Goal: Find specific page/section: Find specific page/section

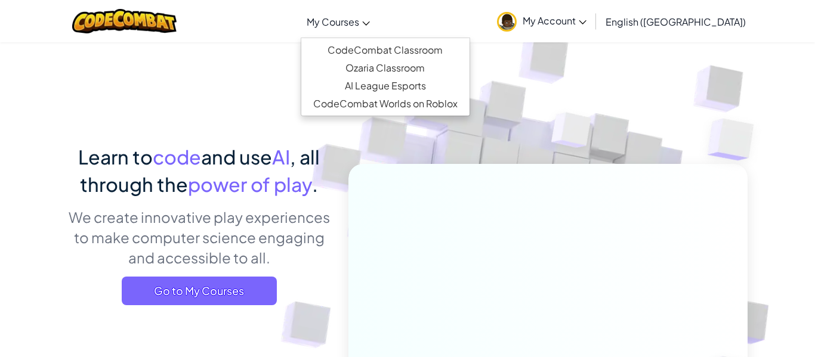
click at [376, 30] on link "My Courses" at bounding box center [338, 21] width 75 height 32
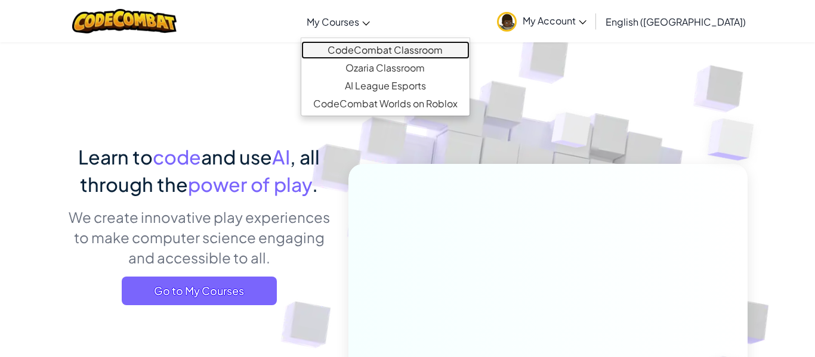
click at [394, 48] on link "CodeCombat Classroom" at bounding box center [385, 50] width 168 height 18
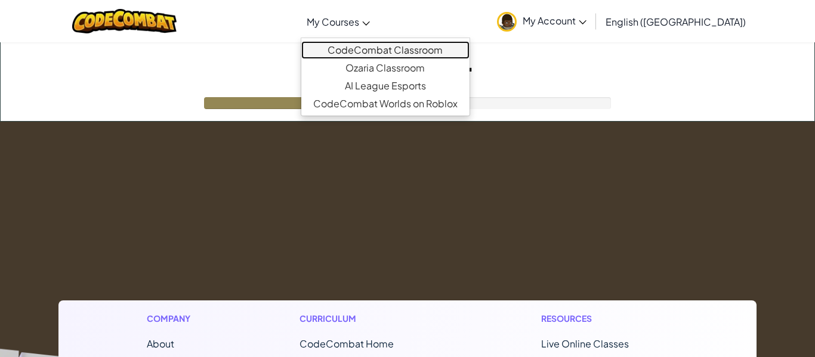
click at [414, 54] on link "CodeCombat Classroom" at bounding box center [385, 50] width 168 height 18
click at [380, 47] on link "CodeCombat Classroom" at bounding box center [385, 50] width 168 height 18
click at [434, 52] on link "CodeCombat Classroom" at bounding box center [385, 50] width 168 height 18
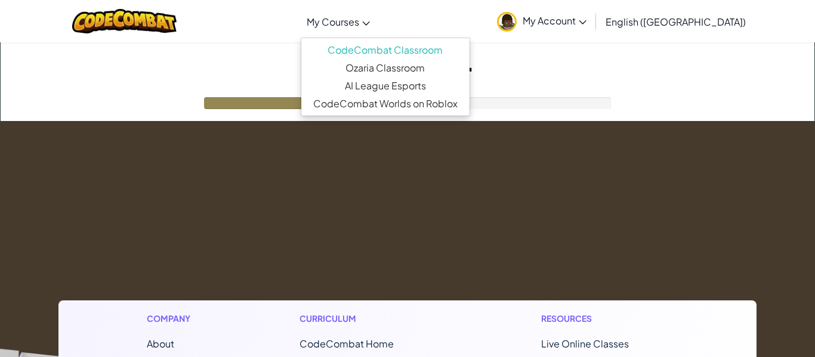
click at [373, 30] on link "My Courses" at bounding box center [338, 21] width 75 height 32
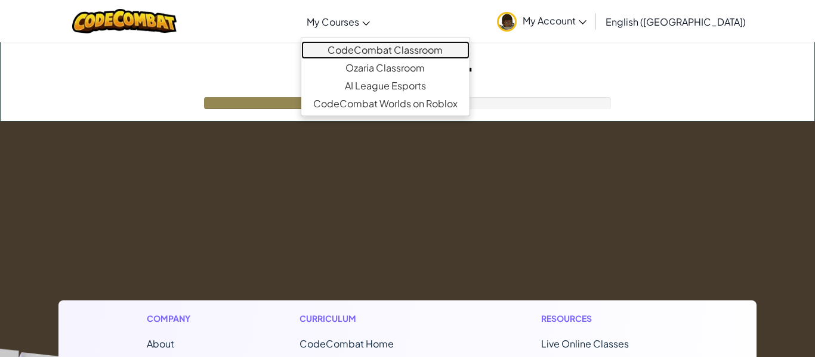
click at [403, 55] on link "CodeCombat Classroom" at bounding box center [385, 50] width 168 height 18
click at [421, 48] on link "CodeCombat Classroom" at bounding box center [385, 50] width 168 height 18
click at [395, 54] on link "CodeCombat Classroom" at bounding box center [385, 50] width 168 height 18
click at [456, 47] on link "CodeCombat Classroom" at bounding box center [385, 50] width 168 height 18
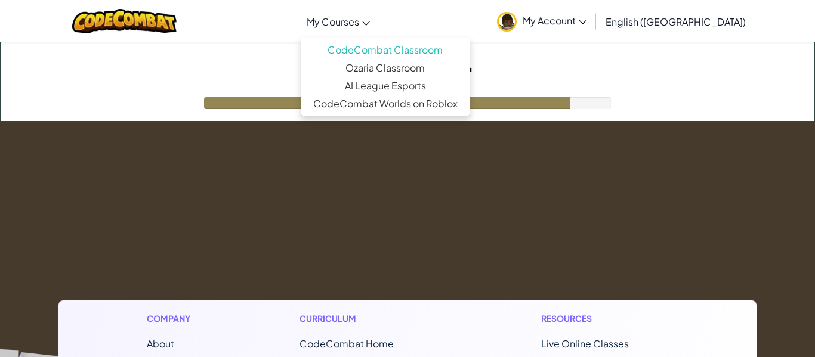
click at [598, 72] on h1 "Loading..." at bounding box center [408, 60] width 814 height 37
click at [359, 17] on span "My Courses" at bounding box center [333, 22] width 53 height 13
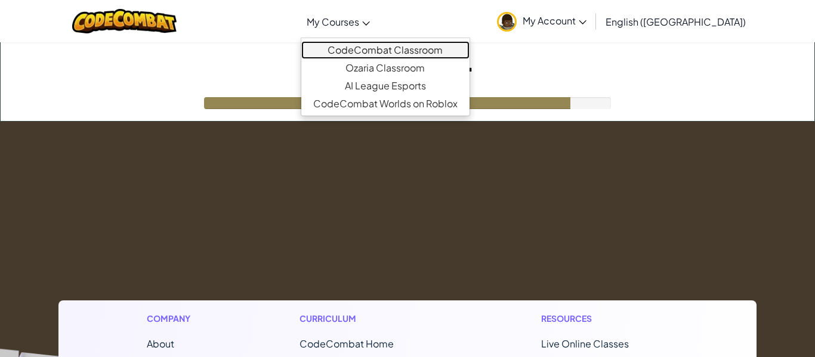
click at [425, 46] on link "CodeCombat Classroom" at bounding box center [385, 50] width 168 height 18
click at [416, 55] on link "CodeCombat Classroom" at bounding box center [385, 50] width 168 height 18
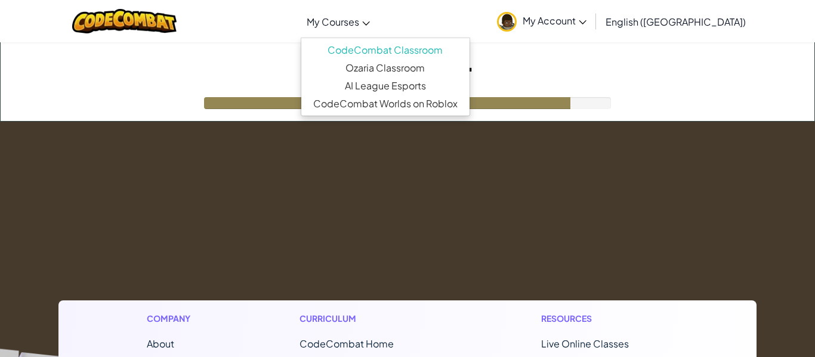
click at [340, 17] on div "Toggle navigation My Courses CodeCombat Classroom Ozaria Classroom AI League Es…" at bounding box center [407, 21] width 821 height 42
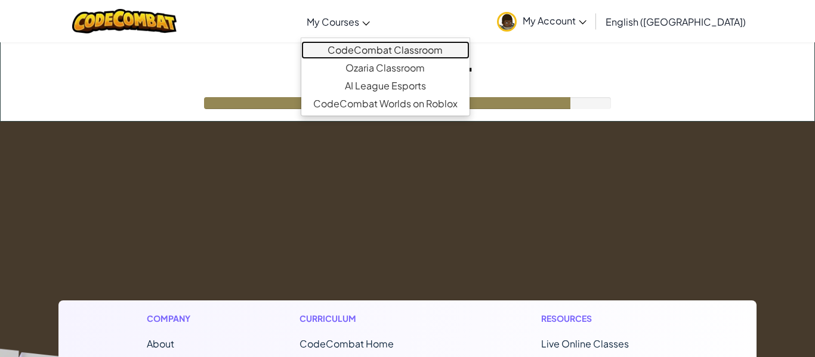
click at [427, 54] on link "CodeCombat Classroom" at bounding box center [385, 50] width 168 height 18
click at [414, 50] on link "CodeCombat Classroom" at bounding box center [385, 50] width 168 height 18
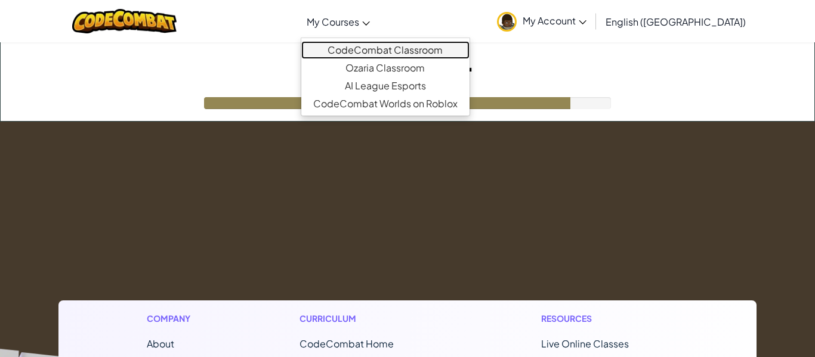
click at [414, 50] on link "CodeCombat Classroom" at bounding box center [385, 50] width 168 height 18
